Goal: Task Accomplishment & Management: Use online tool/utility

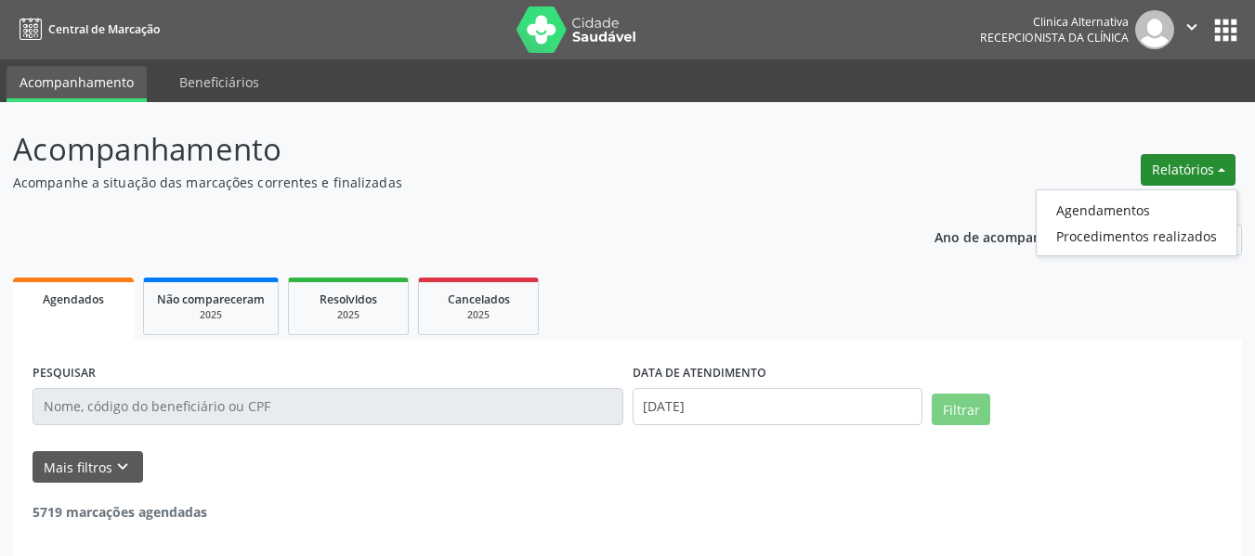
click at [1154, 231] on link "Procedimentos realizados" at bounding box center [1137, 236] width 200 height 26
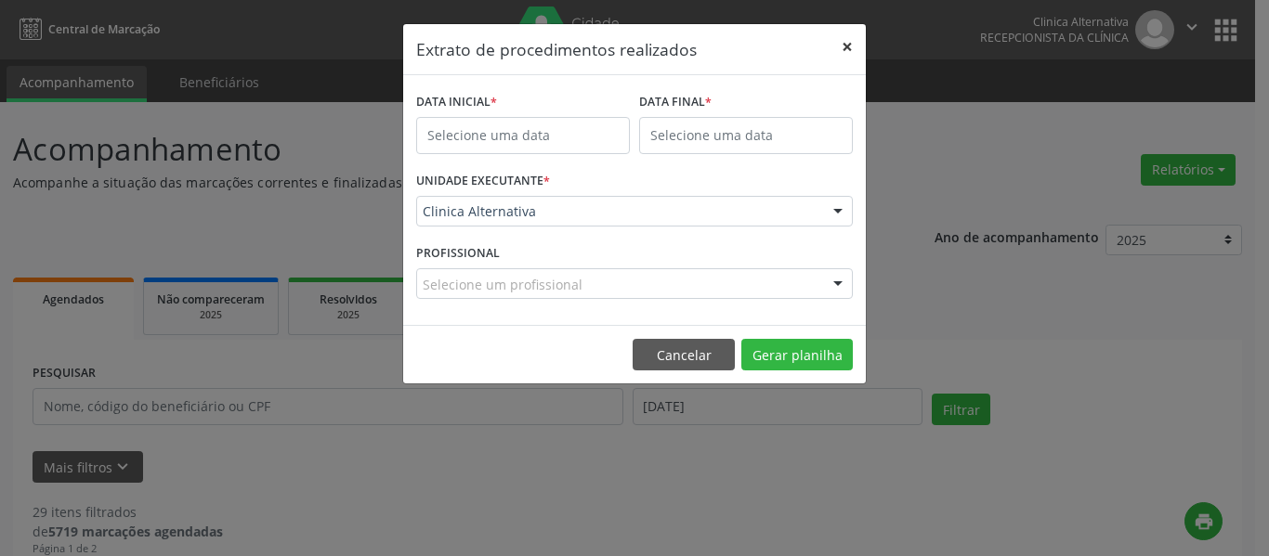
click at [856, 44] on button "×" at bounding box center [847, 47] width 37 height 46
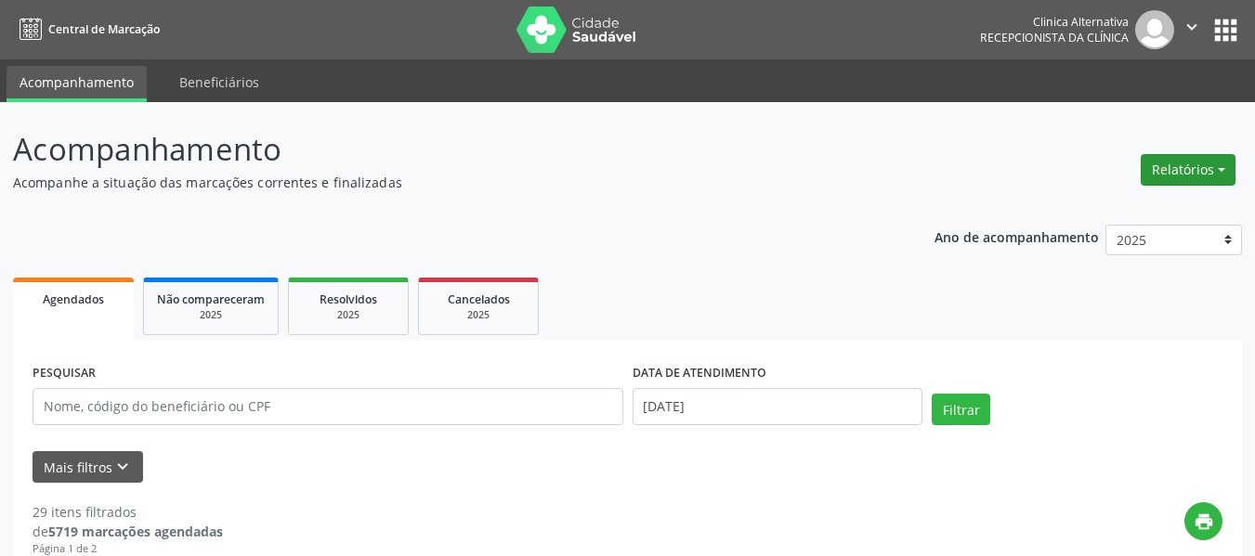
click at [1191, 184] on button "Relatórios" at bounding box center [1188, 170] width 95 height 32
click at [1182, 209] on link "Agendamentos" at bounding box center [1137, 210] width 200 height 26
select select "7"
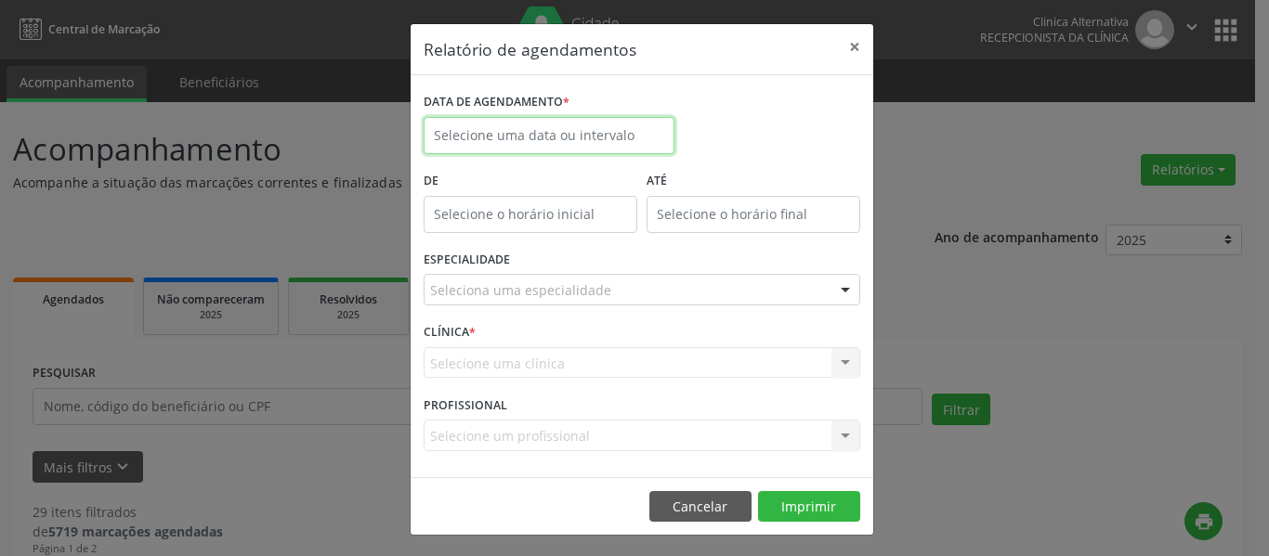
click at [555, 147] on body "Central de Marcação Clinica Alternativa Recepcionista da clínica  Configuraçõe…" at bounding box center [634, 278] width 1269 height 556
click at [528, 125] on input "text" at bounding box center [549, 135] width 251 height 37
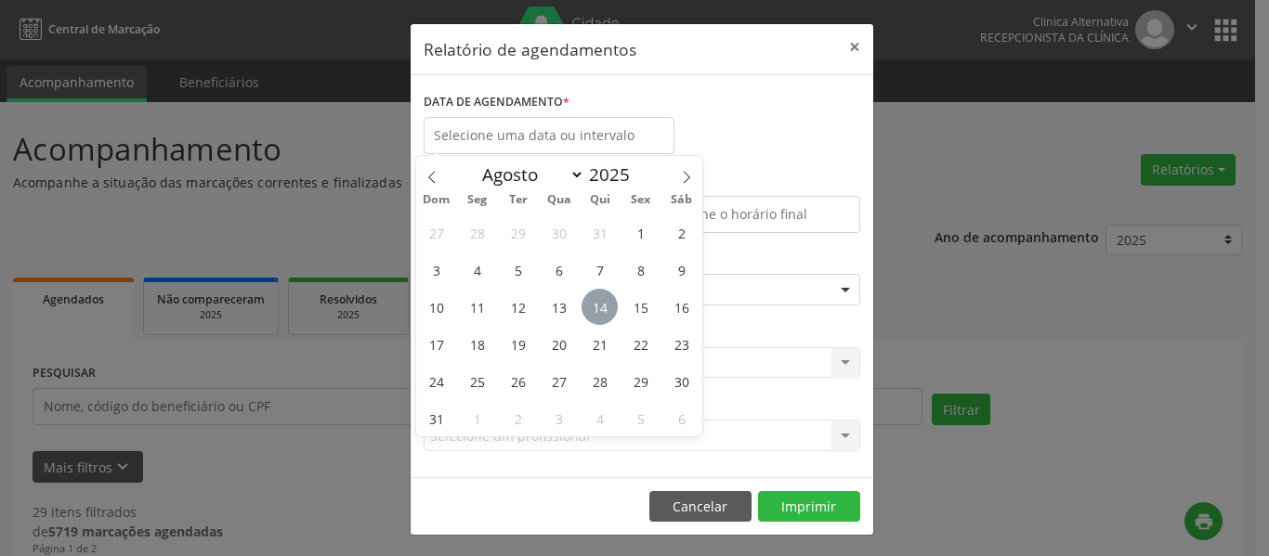
click at [600, 312] on span "14" at bounding box center [599, 307] width 36 height 36
type input "[DATE]"
click at [600, 312] on span "14" at bounding box center [599, 307] width 36 height 36
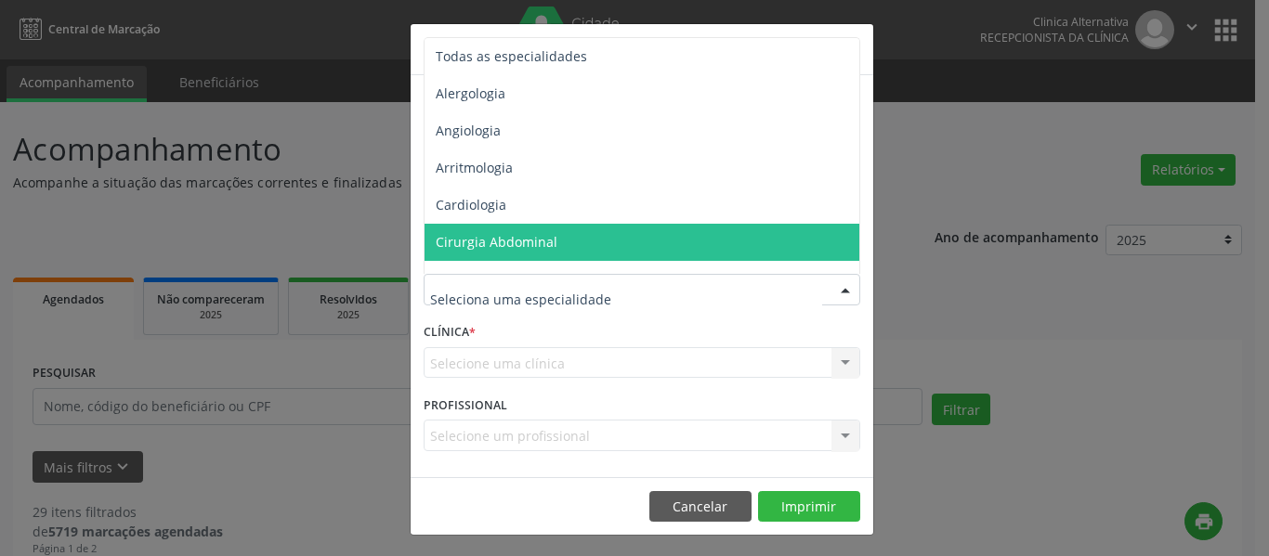
click at [543, 251] on span "Cirurgia Abdominal" at bounding box center [643, 242] width 438 height 37
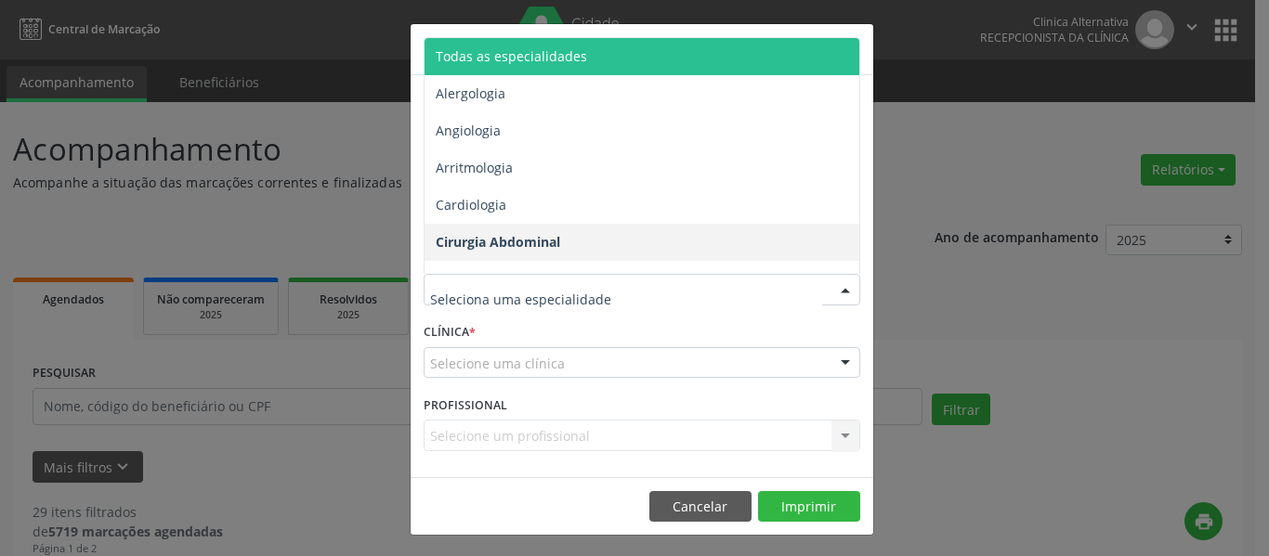
click at [466, 58] on span "Todas as especialidades" at bounding box center [511, 56] width 151 height 18
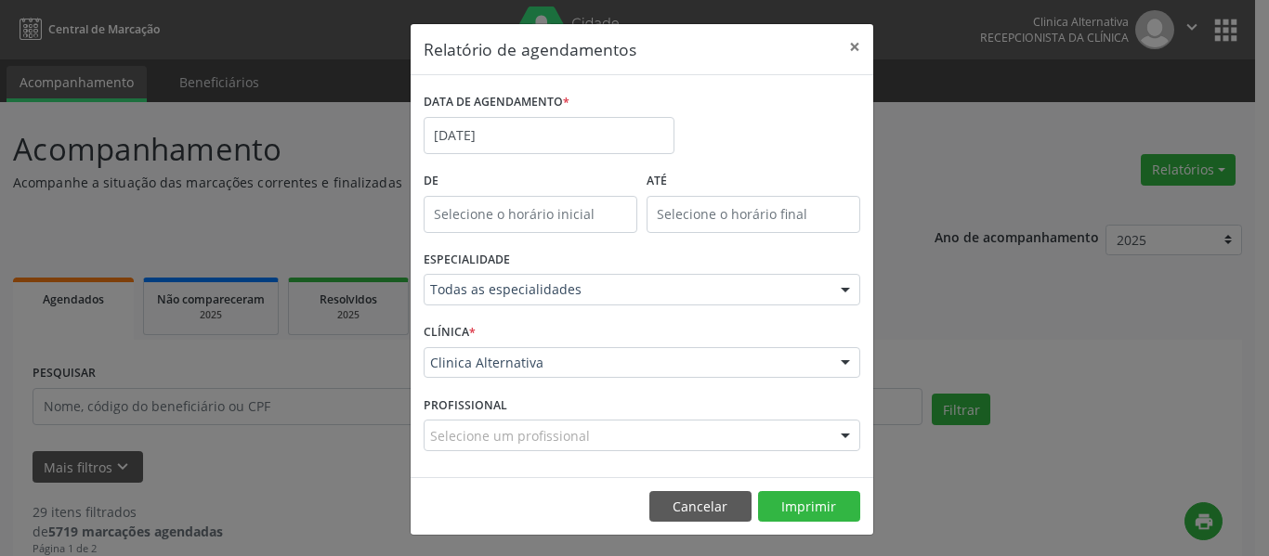
click at [758, 440] on div "Selecione um profissional" at bounding box center [642, 436] width 437 height 32
click at [758, 440] on input "text" at bounding box center [626, 444] width 392 height 37
click at [818, 514] on button "Imprimir" at bounding box center [809, 507] width 102 height 32
